Goal: Find specific page/section: Find specific page/section

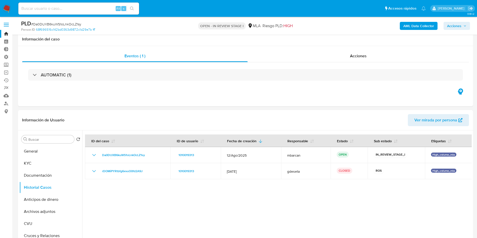
select select "10"
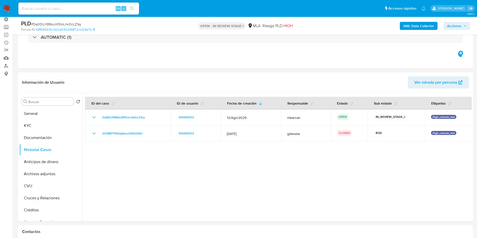
click at [74, 6] on input at bounding box center [78, 8] width 121 height 7
paste input "6re2A1Y1Jhr073znIusGC08x"
type input "6re2A1Y1Jhr073znIusGC08x"
click at [136, 6] on button "search-icon" at bounding box center [132, 8] width 10 height 7
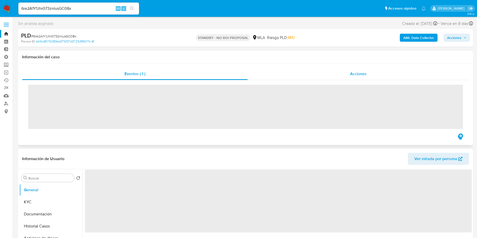
click at [358, 78] on div "Acciones" at bounding box center [358, 74] width 221 height 12
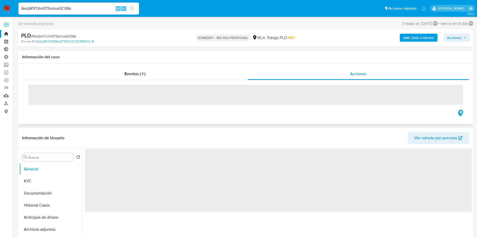
select select "10"
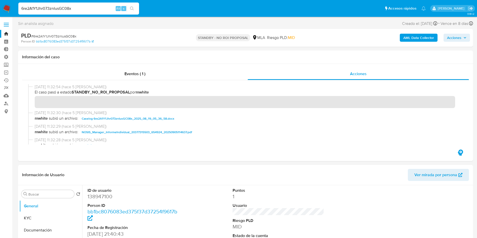
click at [72, 8] on input "6re2A1Y1Jhr073znIusGC08x" at bounding box center [78, 8] width 121 height 7
paste input "YGjsCDy21KaOsrHFa4B0Ug7c"
type input "YGjsCDy21KaOsrHFa4B0Ug7c"
click at [129, 5] on button "search-icon" at bounding box center [132, 8] width 10 height 7
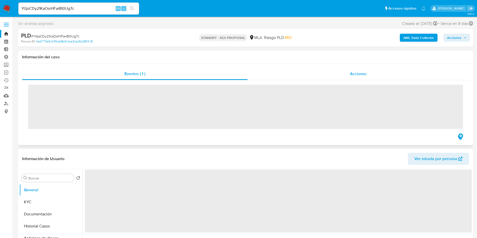
click at [356, 74] on span "Acciones" at bounding box center [358, 74] width 17 height 6
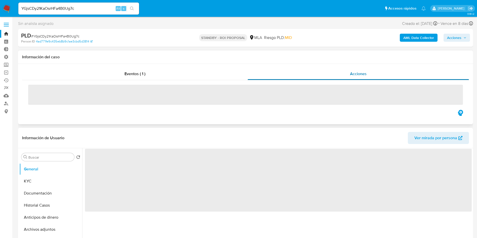
select select "10"
